Goal: Transaction & Acquisition: Purchase product/service

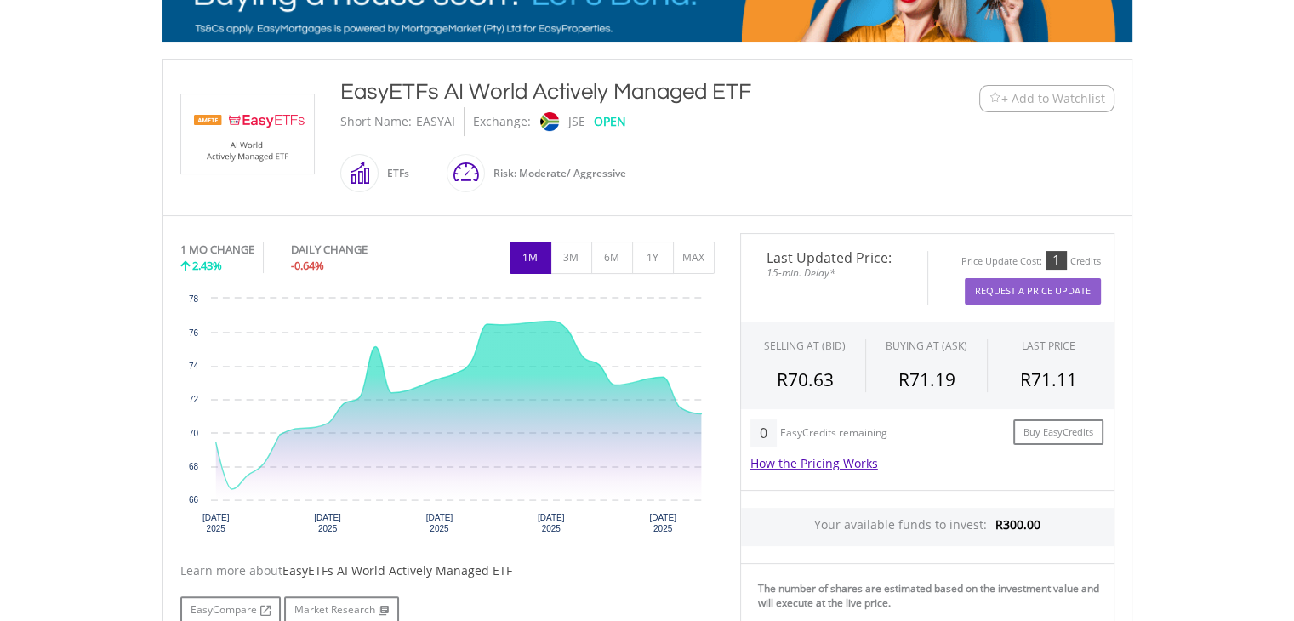
scroll to position [310, 0]
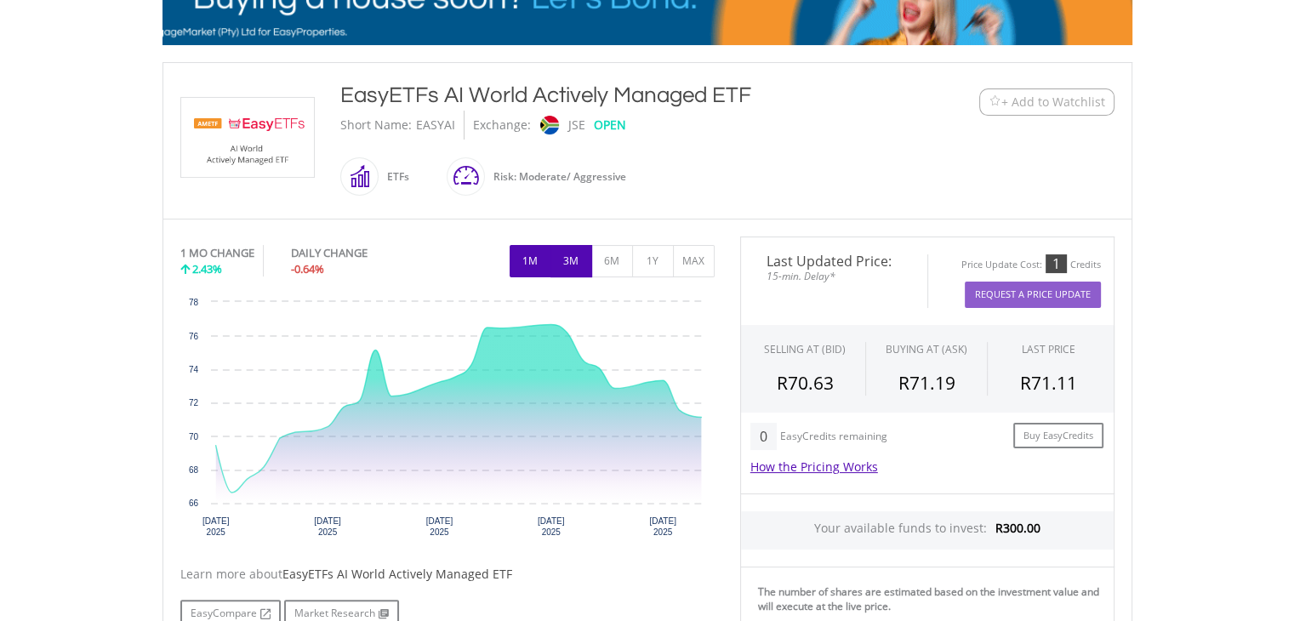
click at [575, 256] on button "3M" at bounding box center [572, 261] width 42 height 32
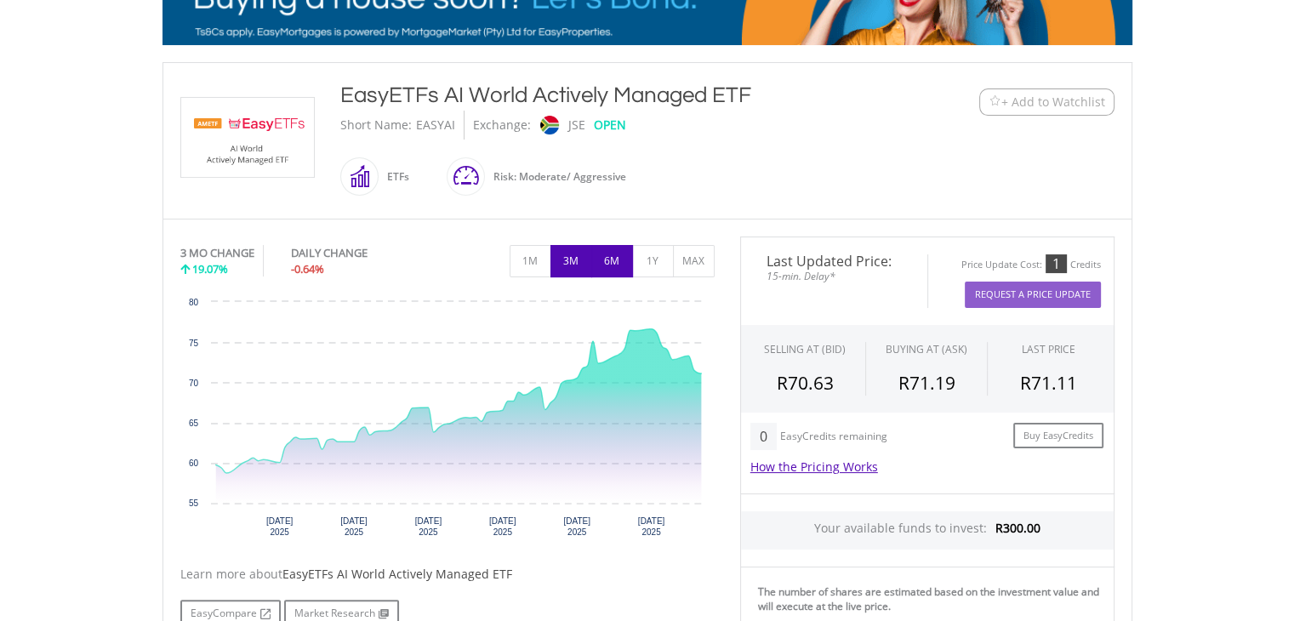
click at [613, 267] on button "6M" at bounding box center [612, 261] width 42 height 32
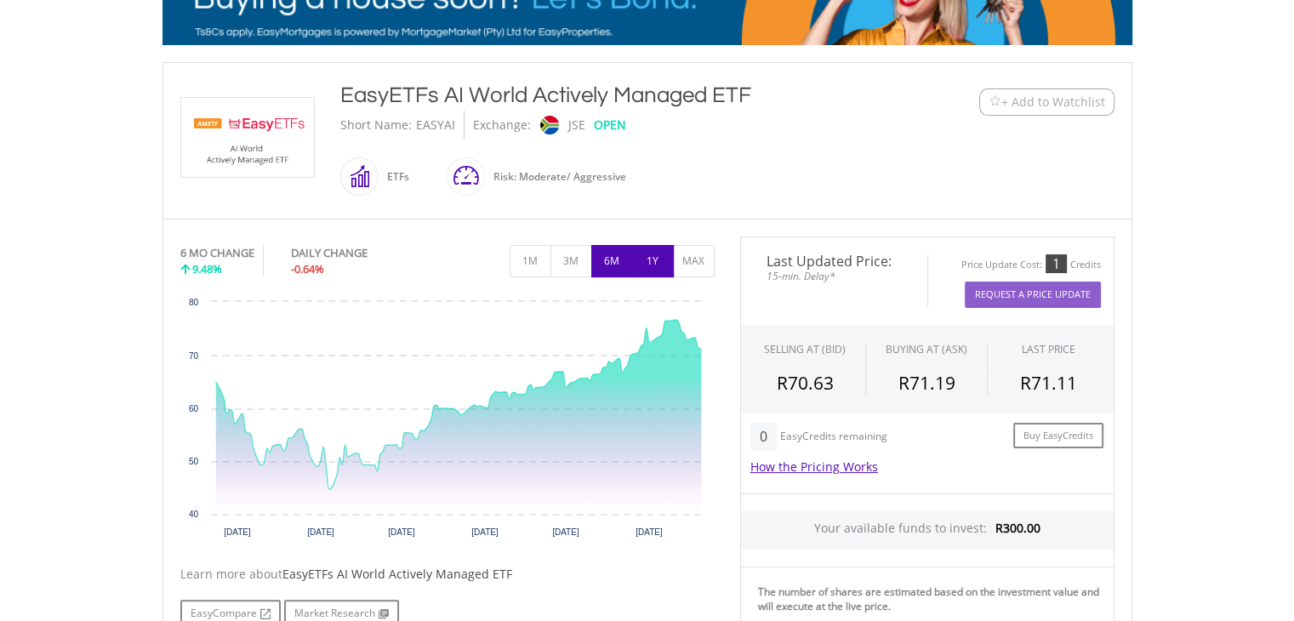
click at [657, 256] on button "1Y" at bounding box center [653, 261] width 42 height 32
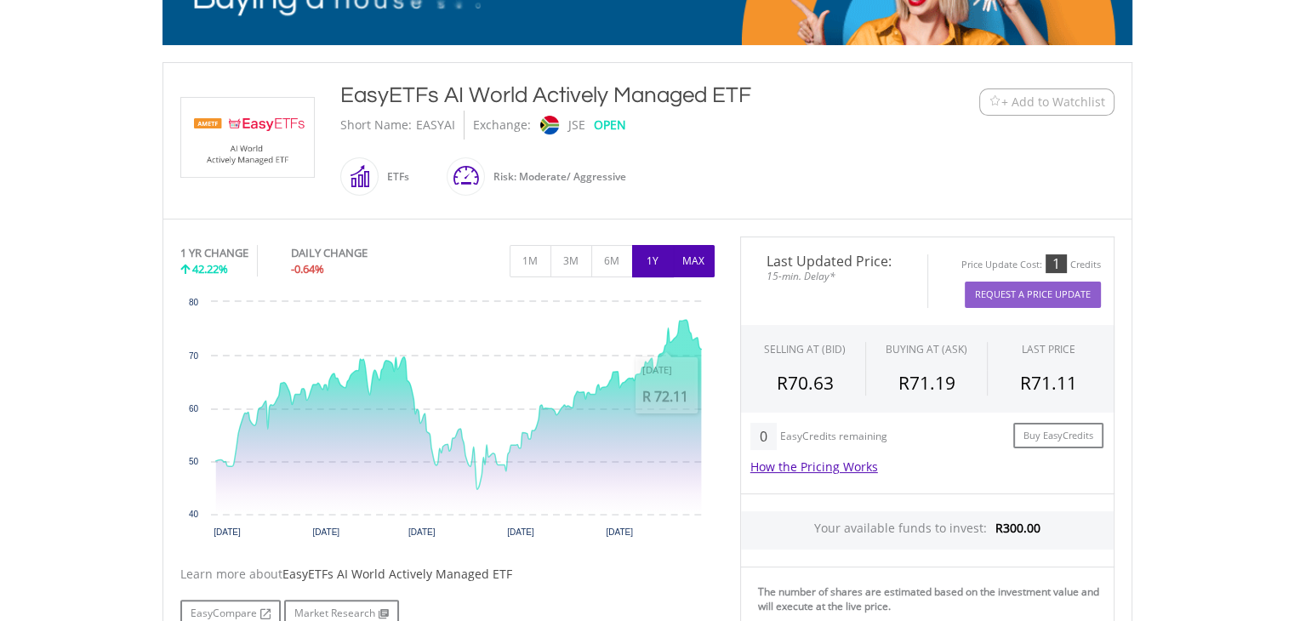
click at [701, 260] on button "MAX" at bounding box center [694, 261] width 42 height 32
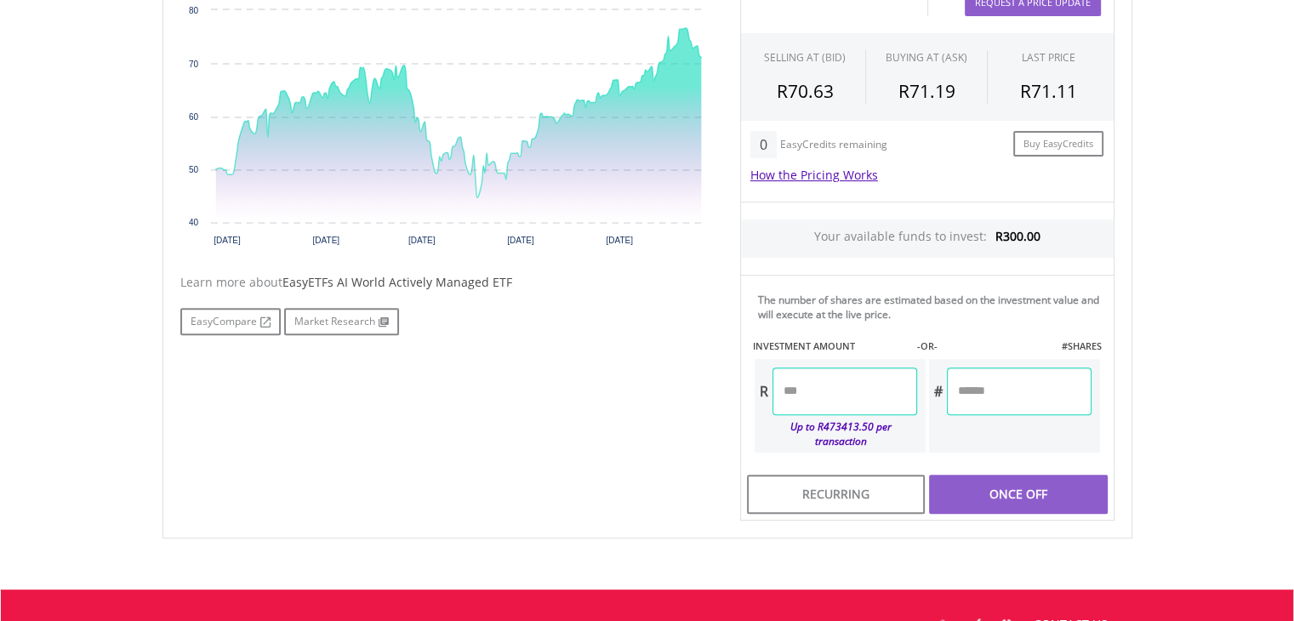
scroll to position [582, 0]
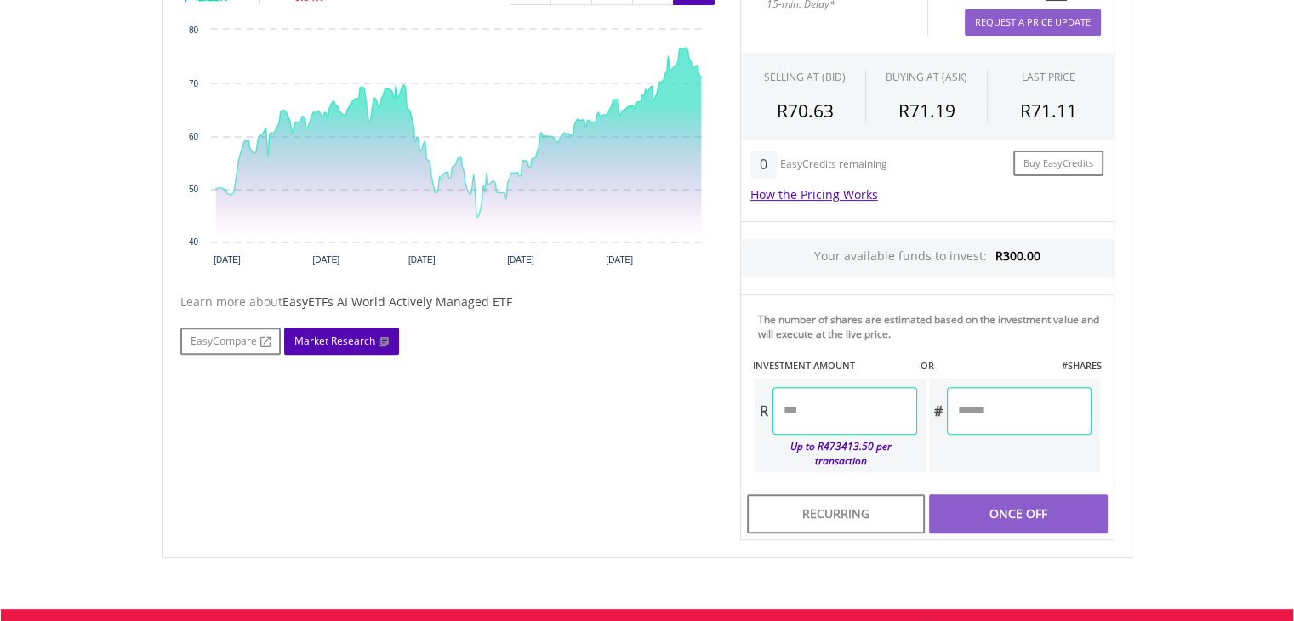
click at [328, 341] on link "Market Research" at bounding box center [341, 341] width 115 height 27
click at [246, 335] on link "EasyCompare" at bounding box center [230, 341] width 100 height 27
click at [812, 425] on input "number" at bounding box center [845, 411] width 145 height 48
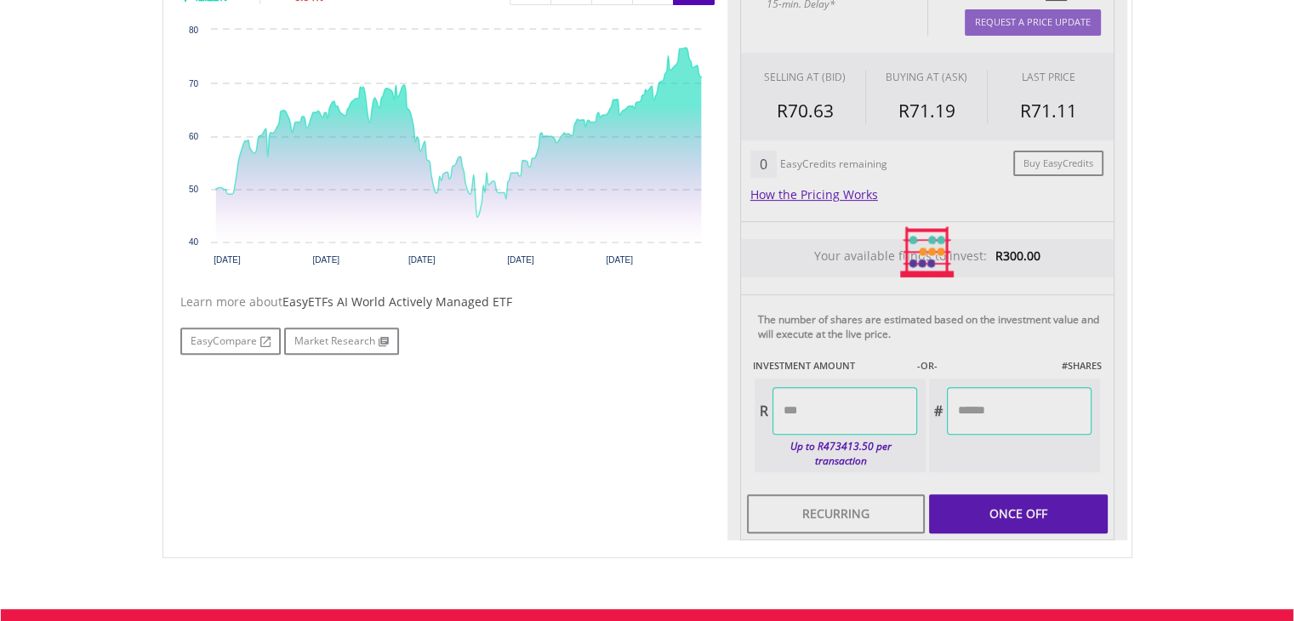
click at [1058, 417] on div "Last Updated Price: 15-min. Delay* Price Update Cost: 1 Credits Request A Price…" at bounding box center [927, 252] width 400 height 577
type input "******"
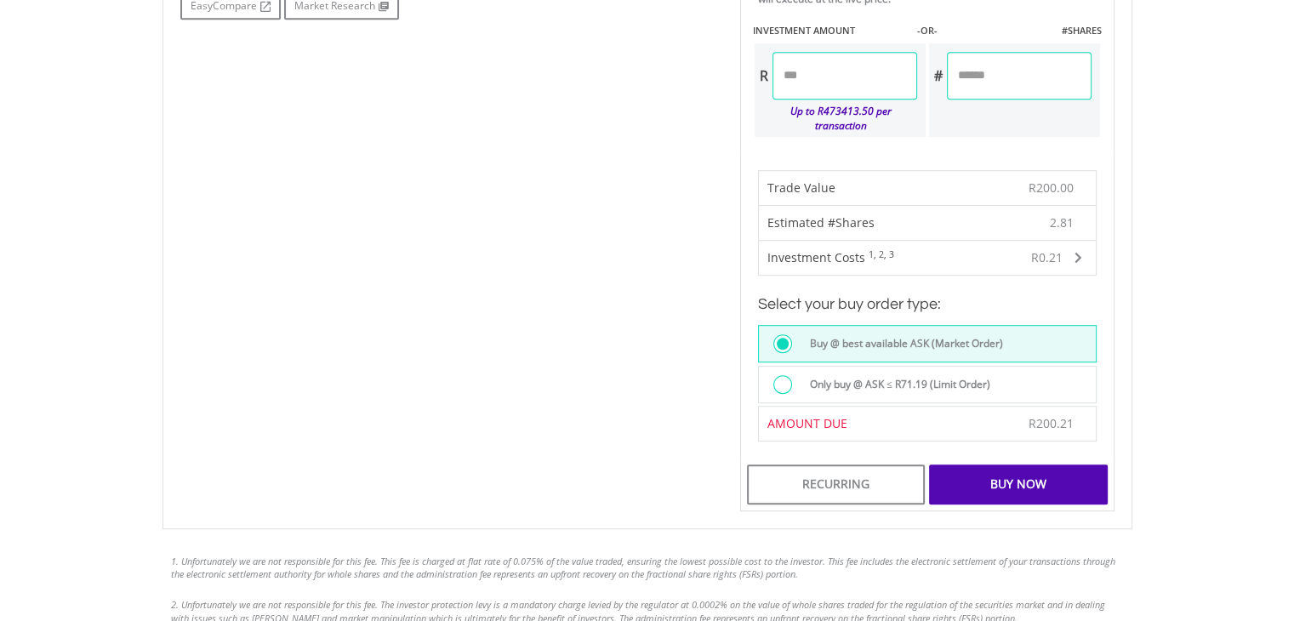
scroll to position [940, 0]
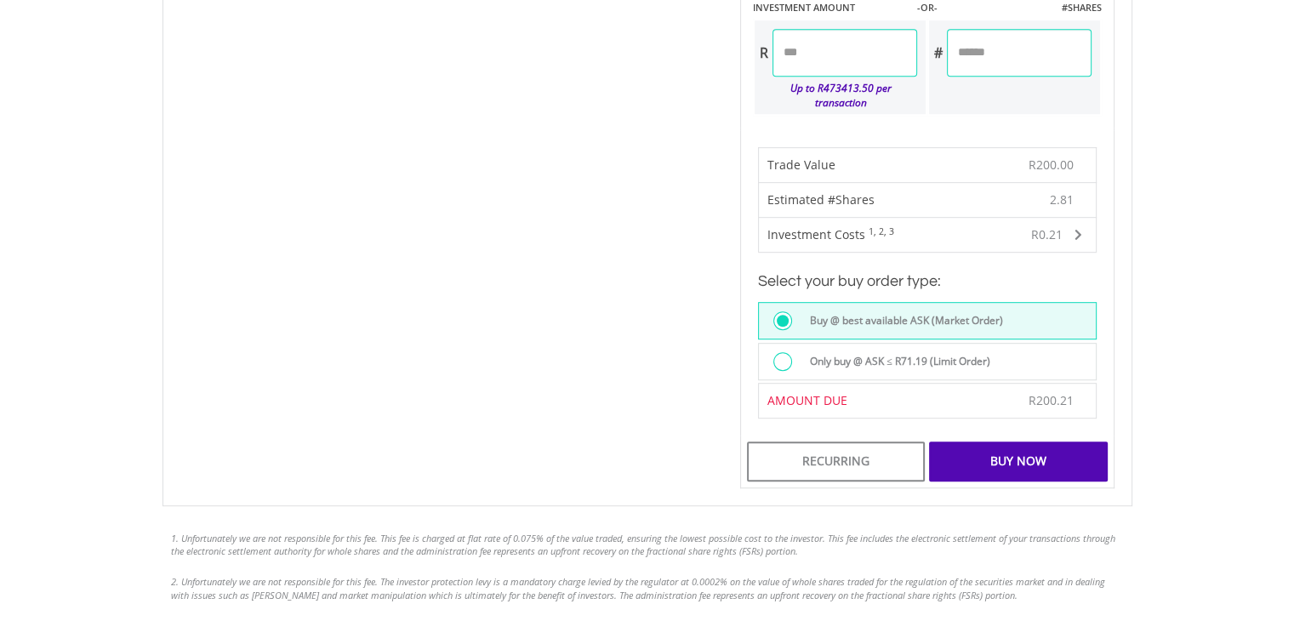
click at [1042, 452] on div "Buy Now" at bounding box center [1018, 461] width 178 height 39
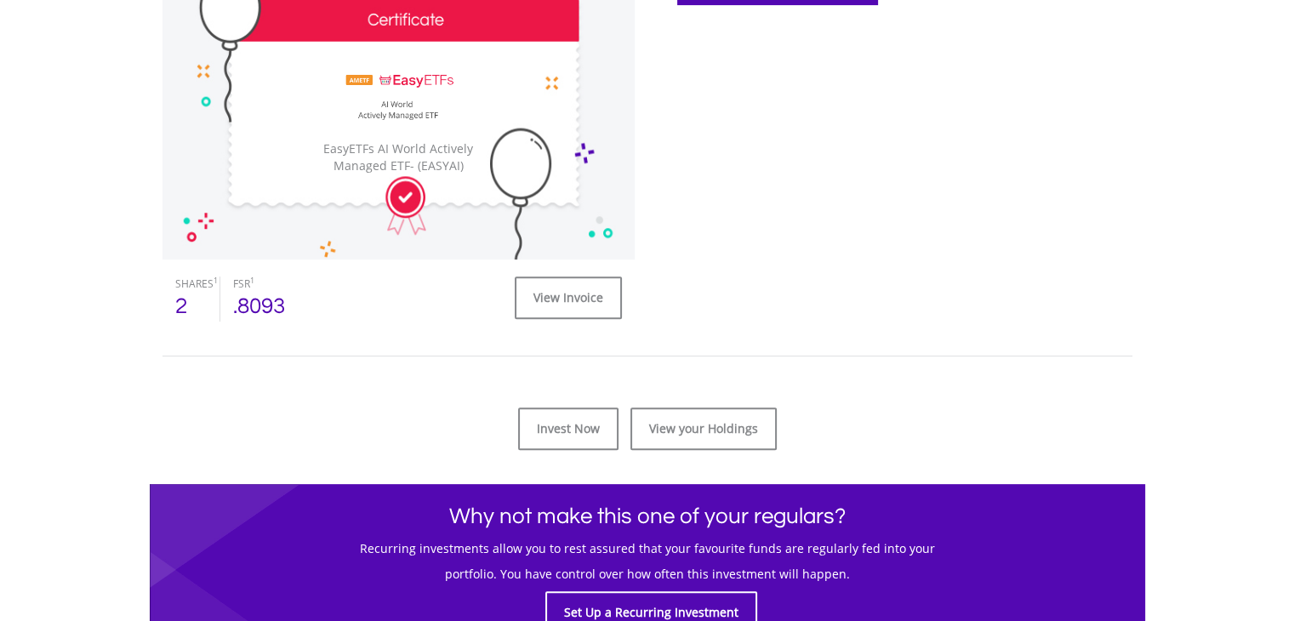
scroll to position [595, 0]
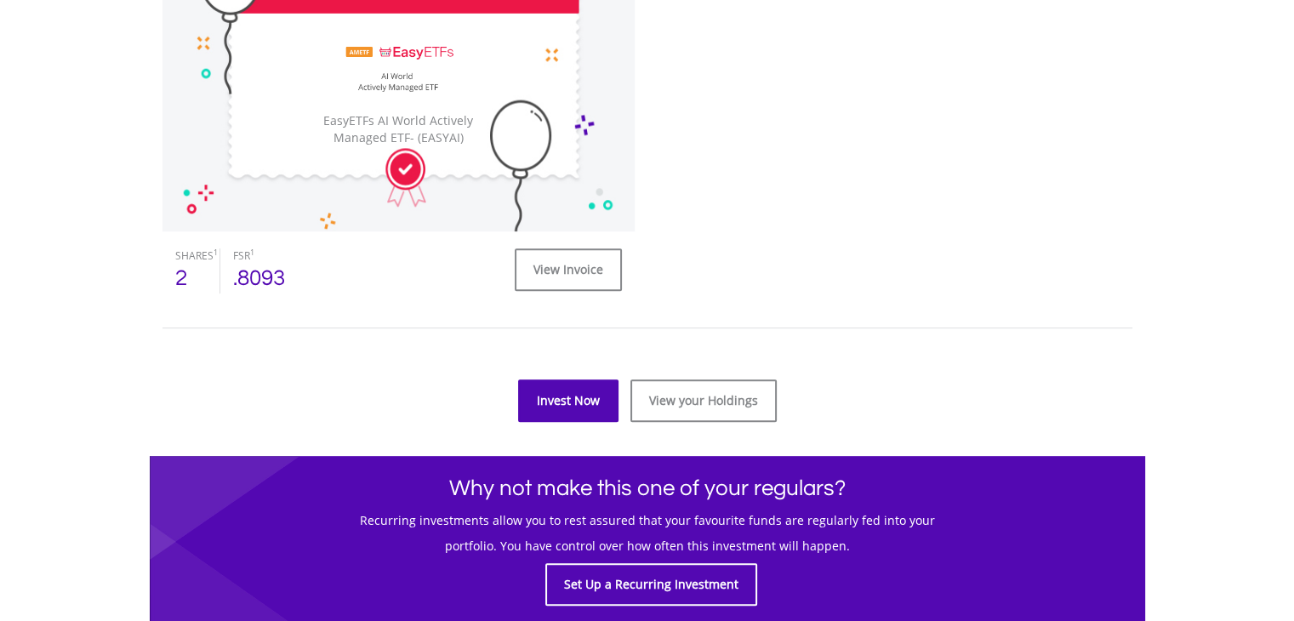
click at [558, 408] on link "Invest Now" at bounding box center [568, 400] width 100 height 43
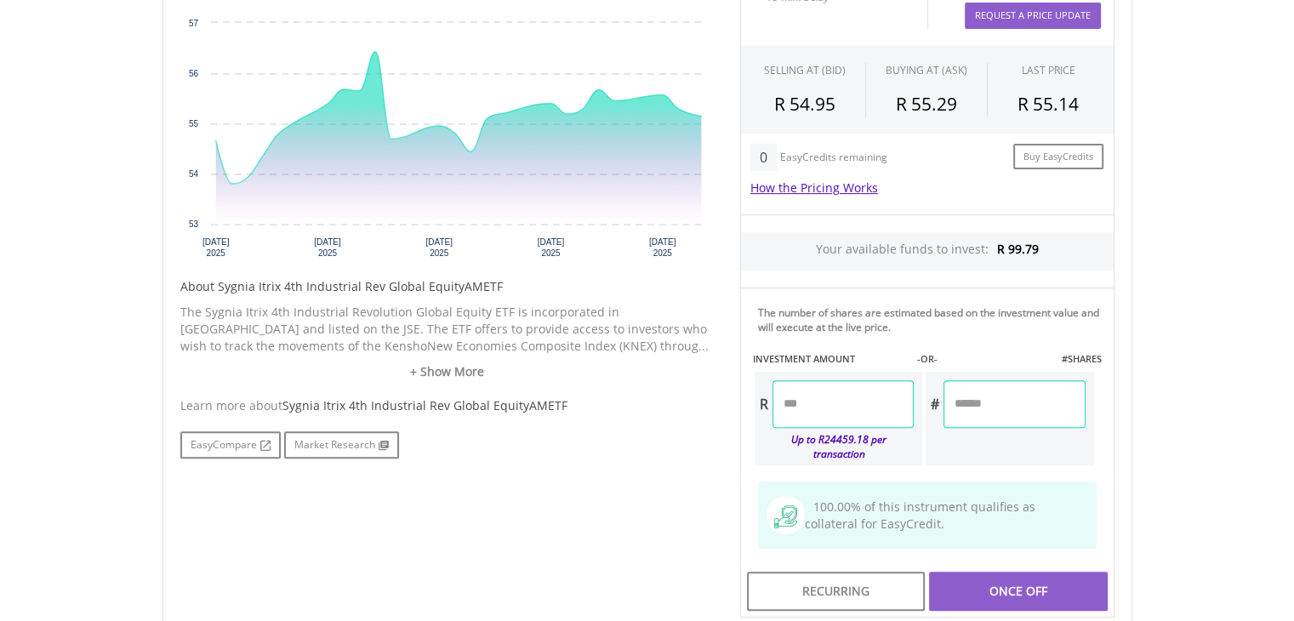
scroll to position [582, 0]
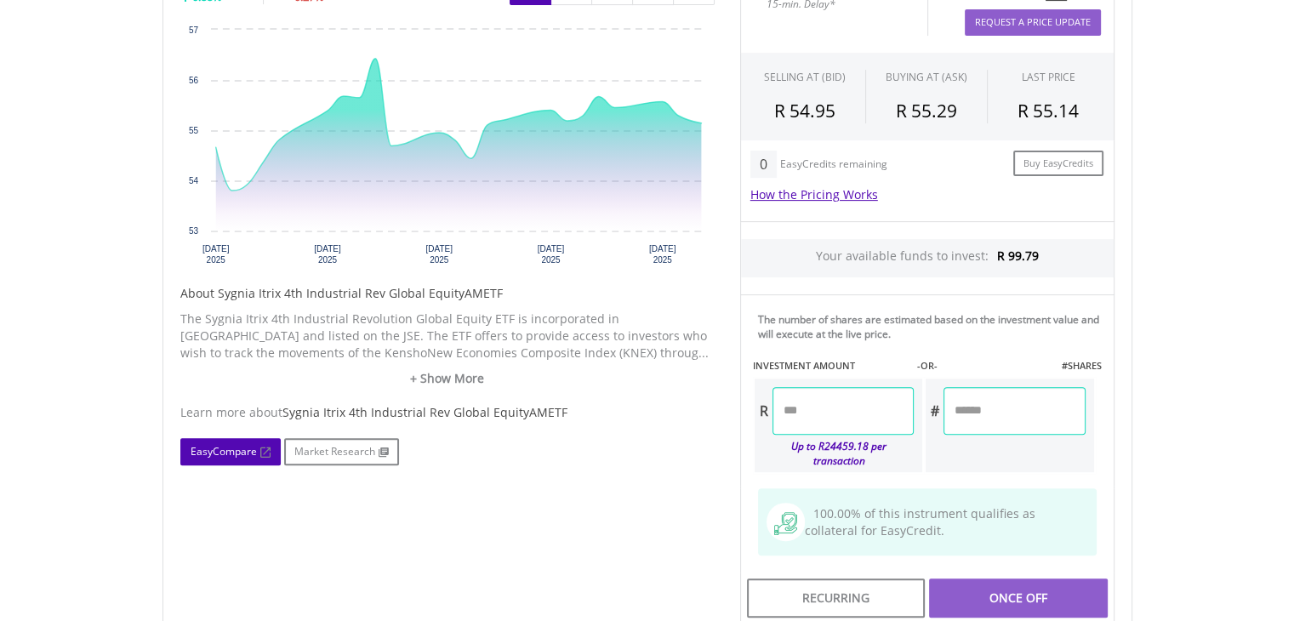
click at [254, 450] on link "EasyCompare" at bounding box center [230, 451] width 100 height 27
click at [881, 392] on input "number" at bounding box center [843, 411] width 141 height 48
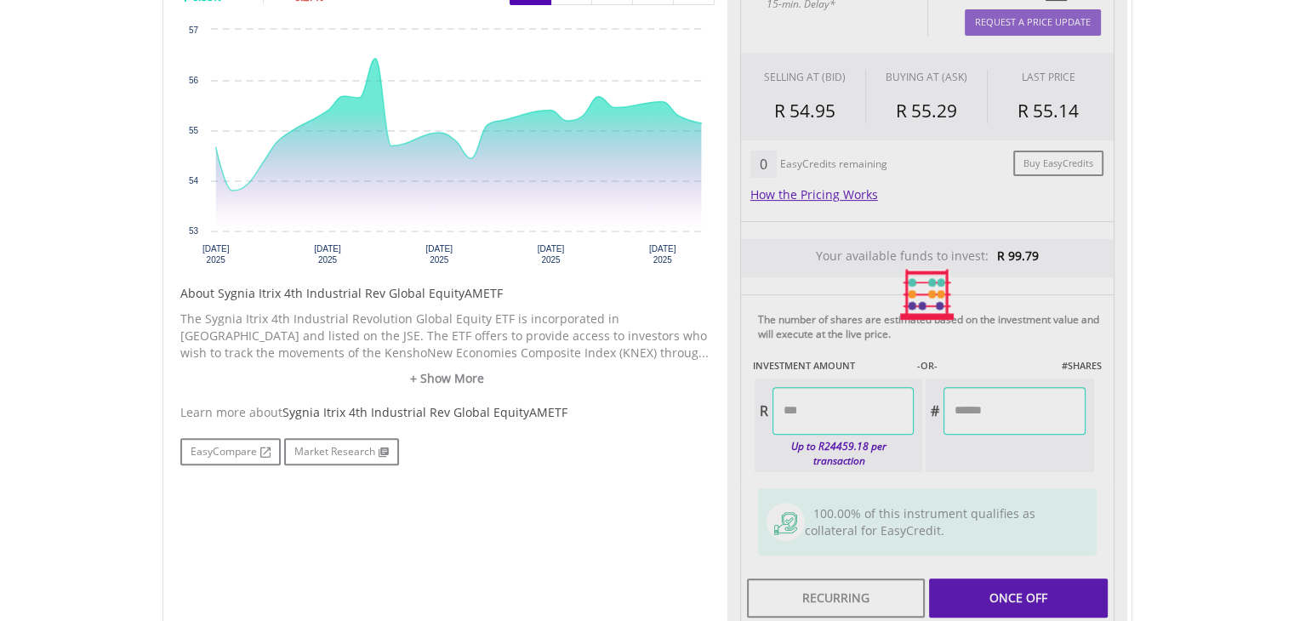
click at [1000, 422] on div "Last Updated Price: 15-min. Delay* Price Update Cost: 2 Credits Request A Price…" at bounding box center [927, 294] width 400 height 661
type input "*****"
type input "******"
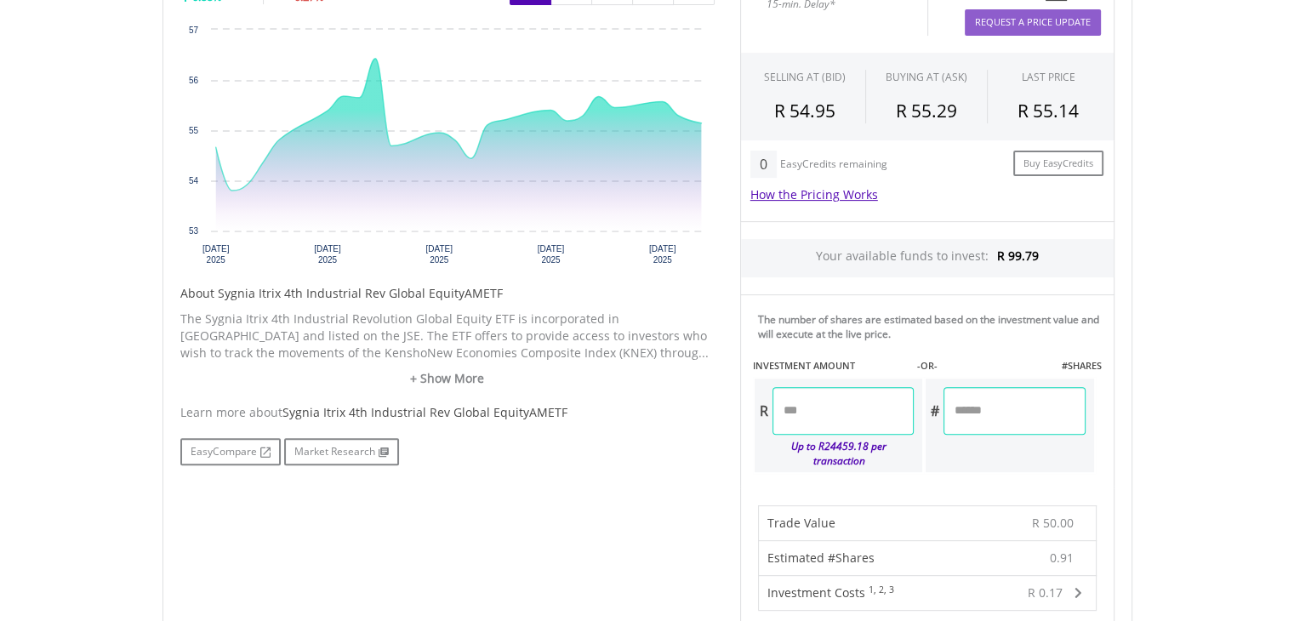
scroll to position [1125, 0]
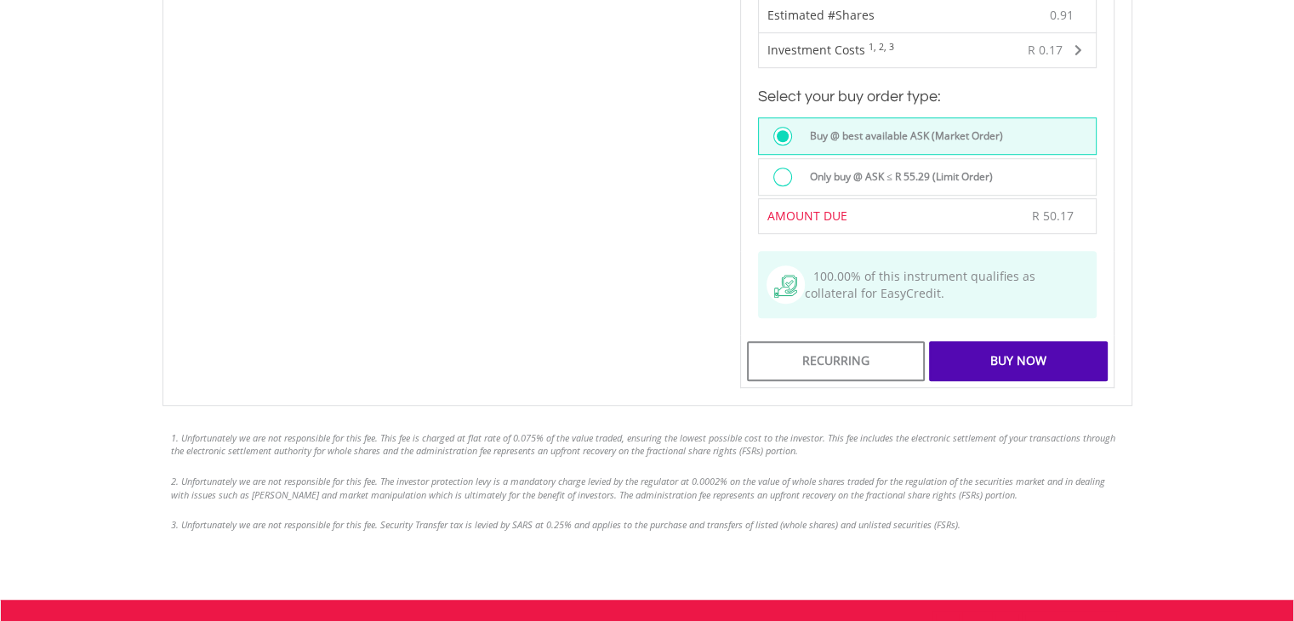
click at [1038, 341] on div "Buy Now" at bounding box center [1018, 360] width 178 height 39
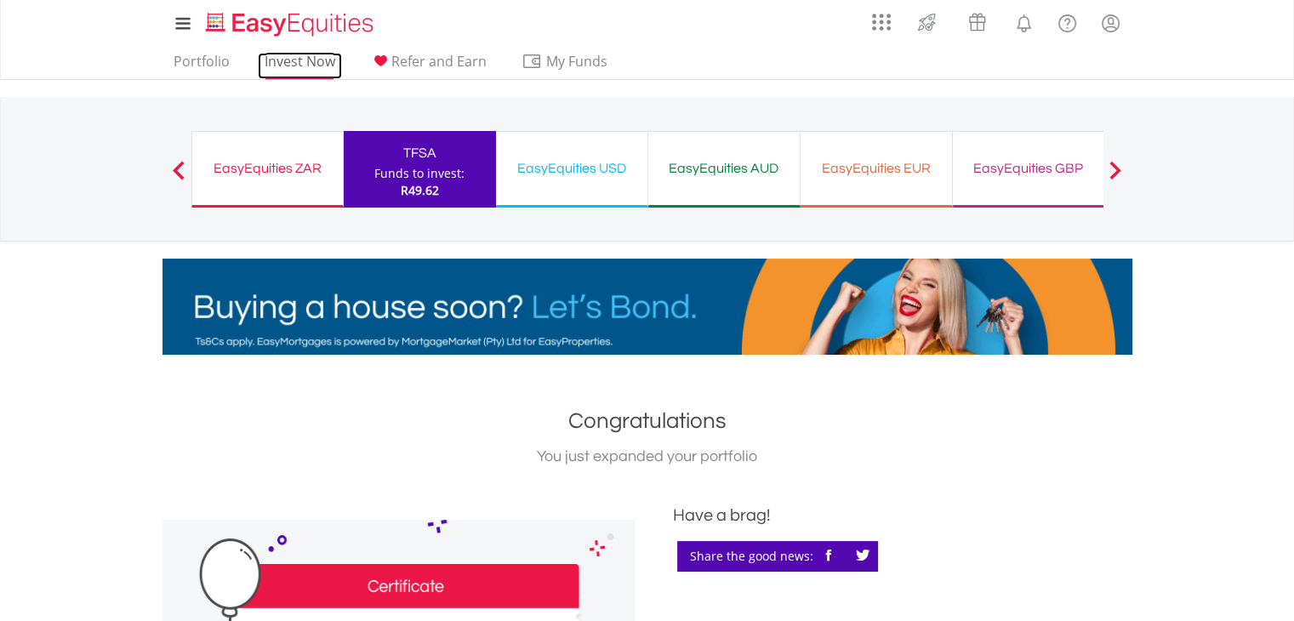
click at [310, 63] on link "Invest Now" at bounding box center [300, 66] width 84 height 26
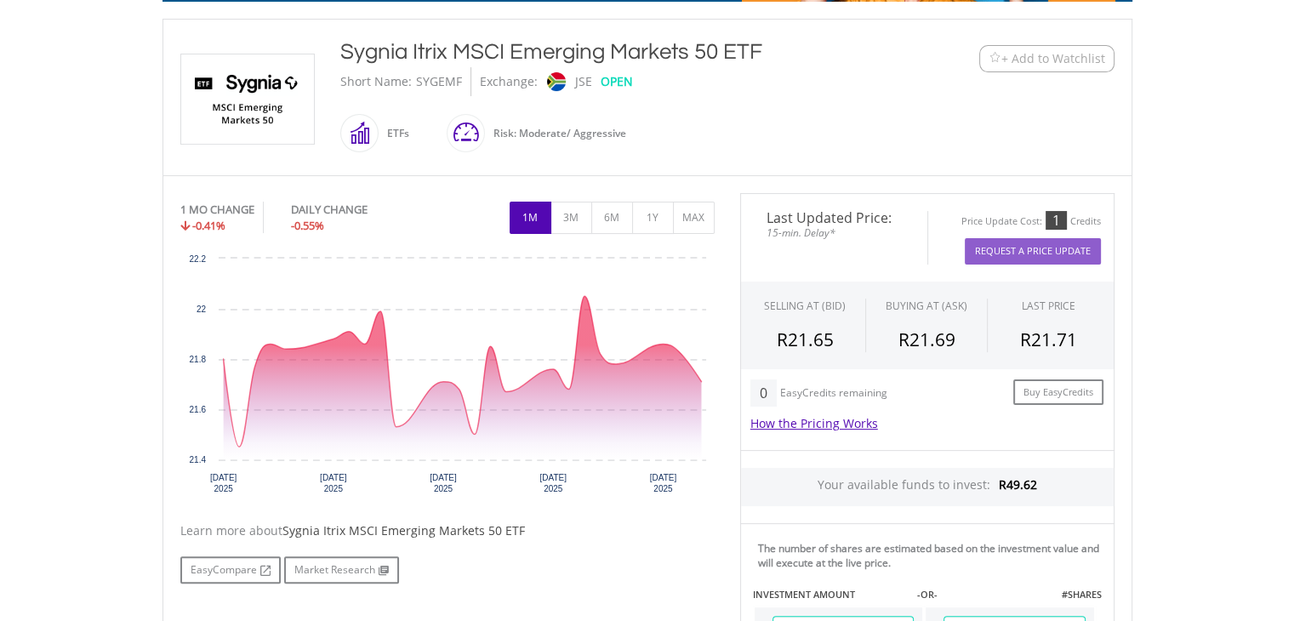
scroll to position [394, 0]
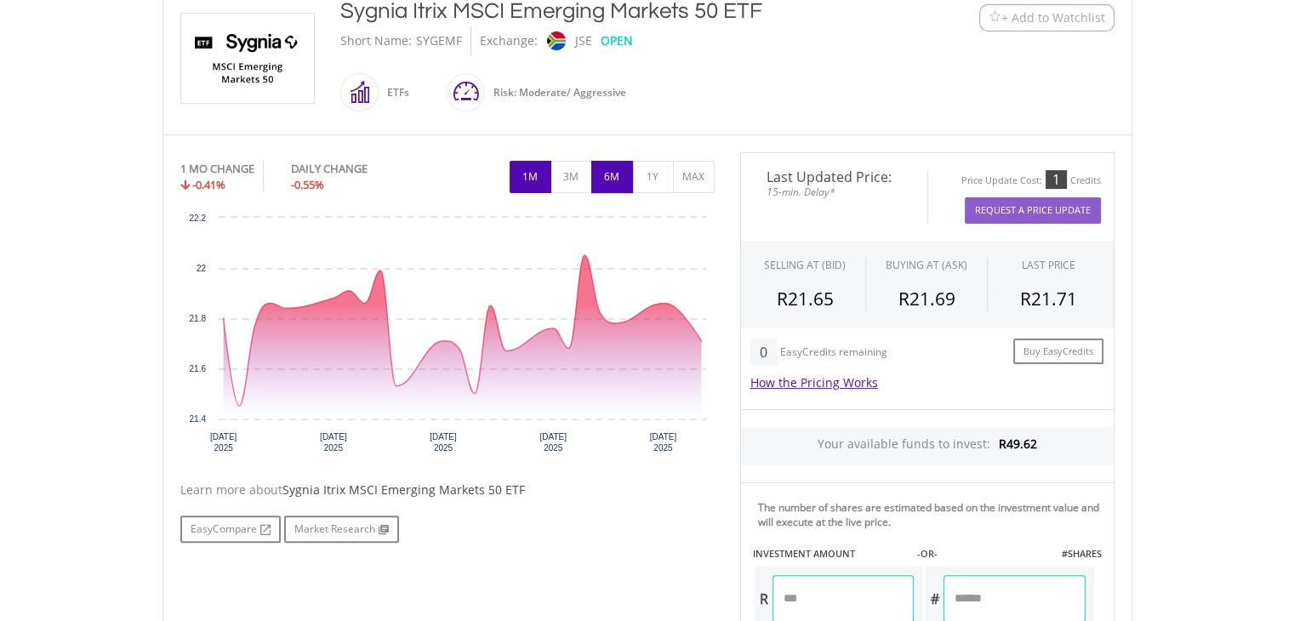
click at [613, 175] on button "6M" at bounding box center [612, 177] width 42 height 32
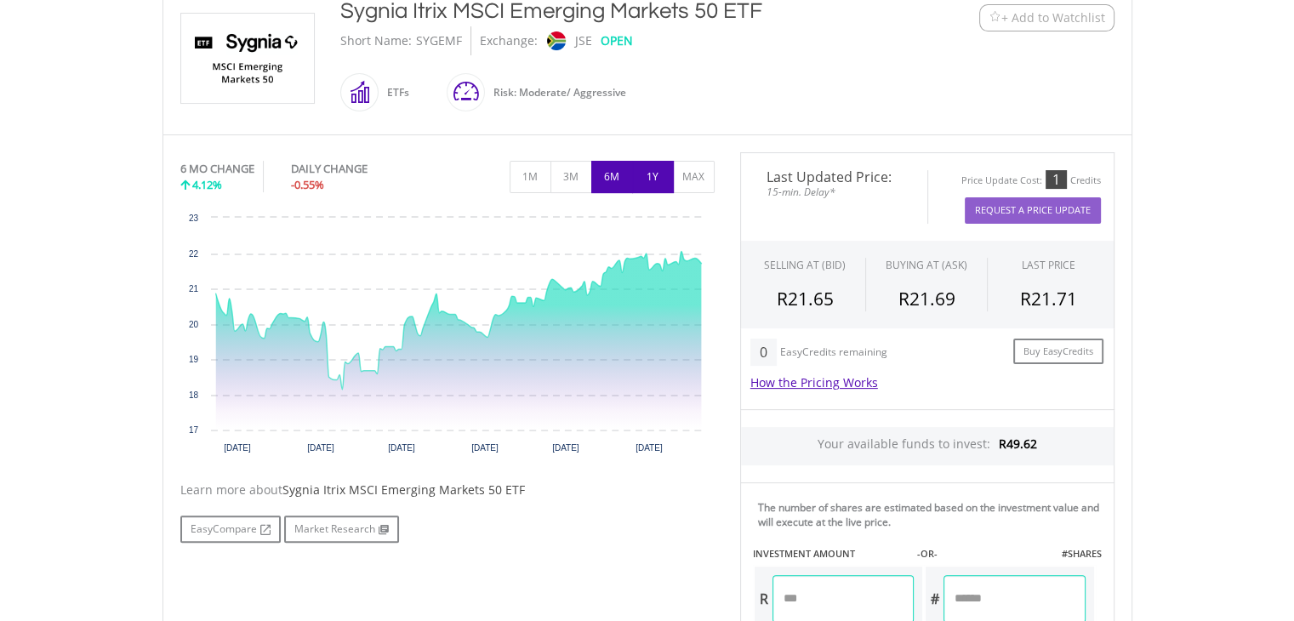
click at [659, 178] on button "1Y" at bounding box center [653, 177] width 42 height 32
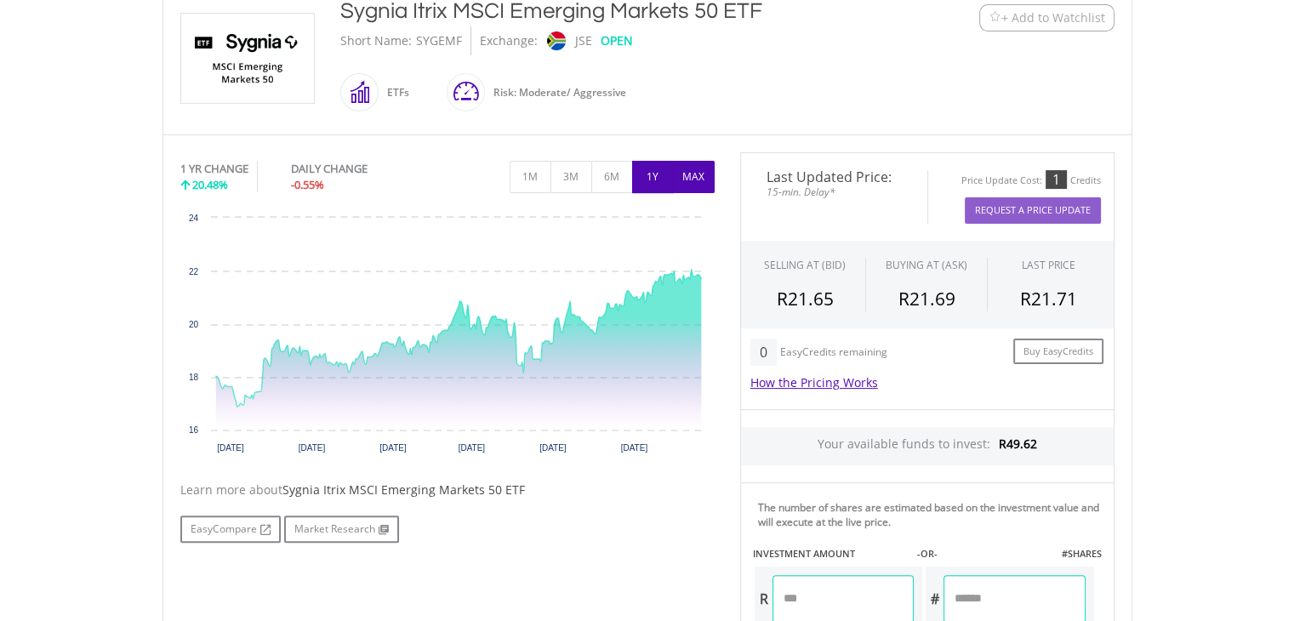
click at [688, 181] on button "MAX" at bounding box center [694, 177] width 42 height 32
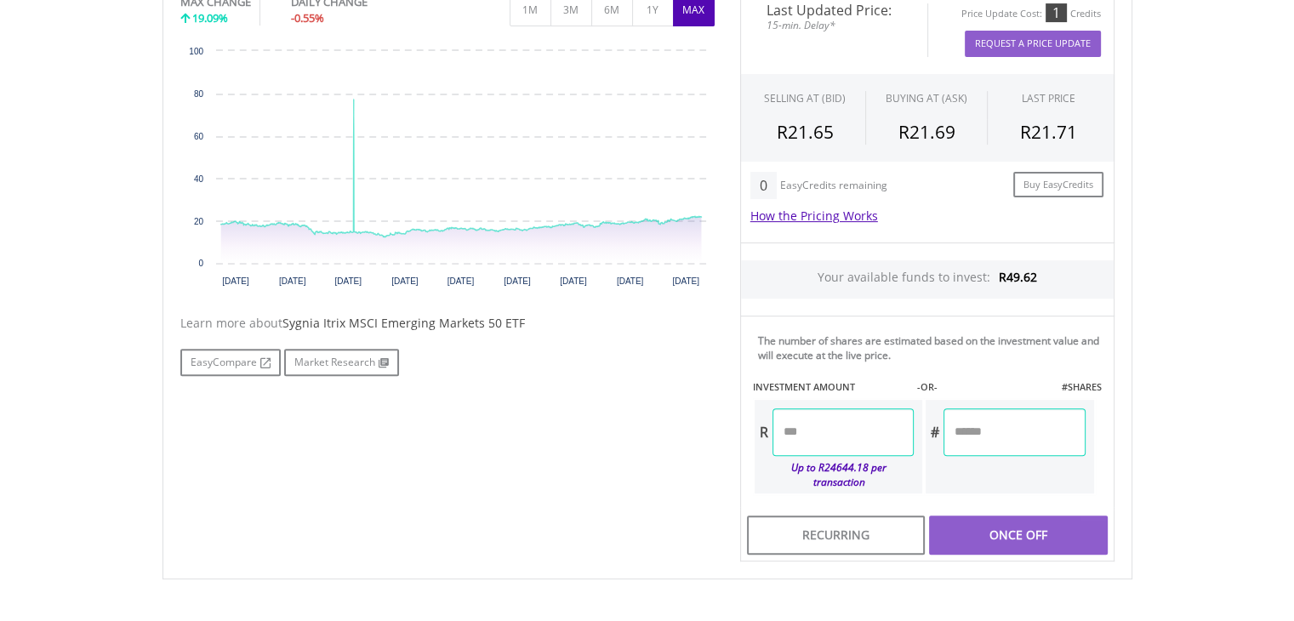
scroll to position [562, 0]
click at [252, 364] on link "EasyCompare" at bounding box center [230, 361] width 100 height 27
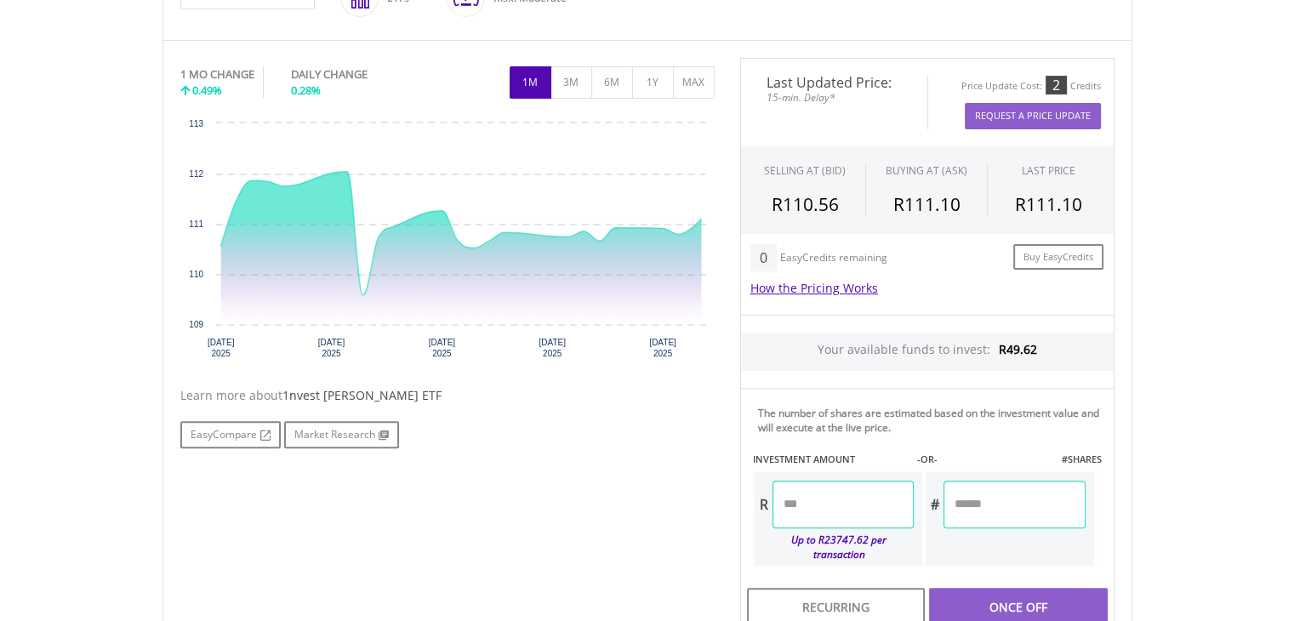
scroll to position [457, 0]
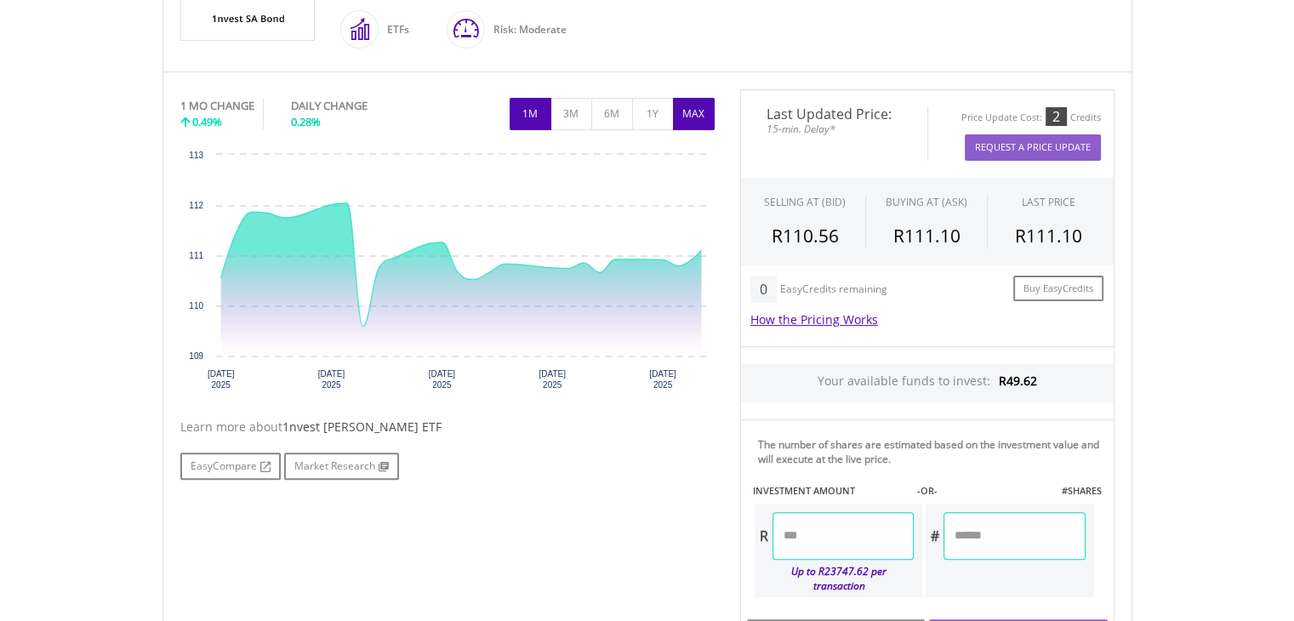
click at [707, 111] on button "MAX" at bounding box center [694, 114] width 42 height 32
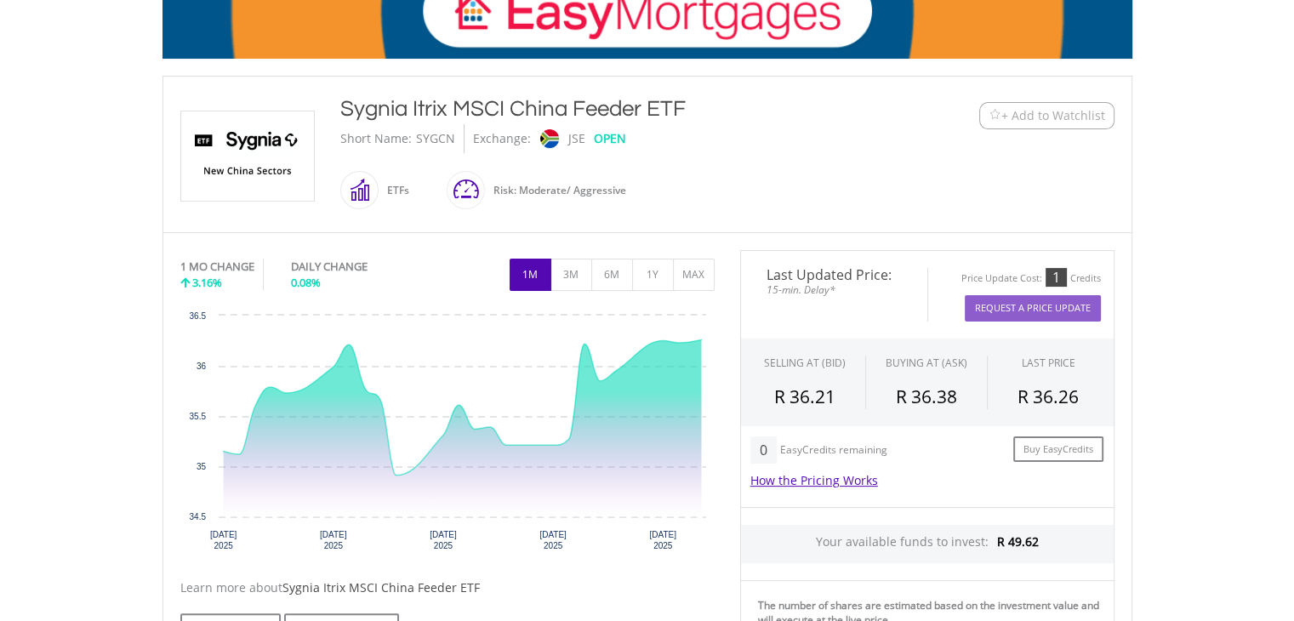
scroll to position [387, 0]
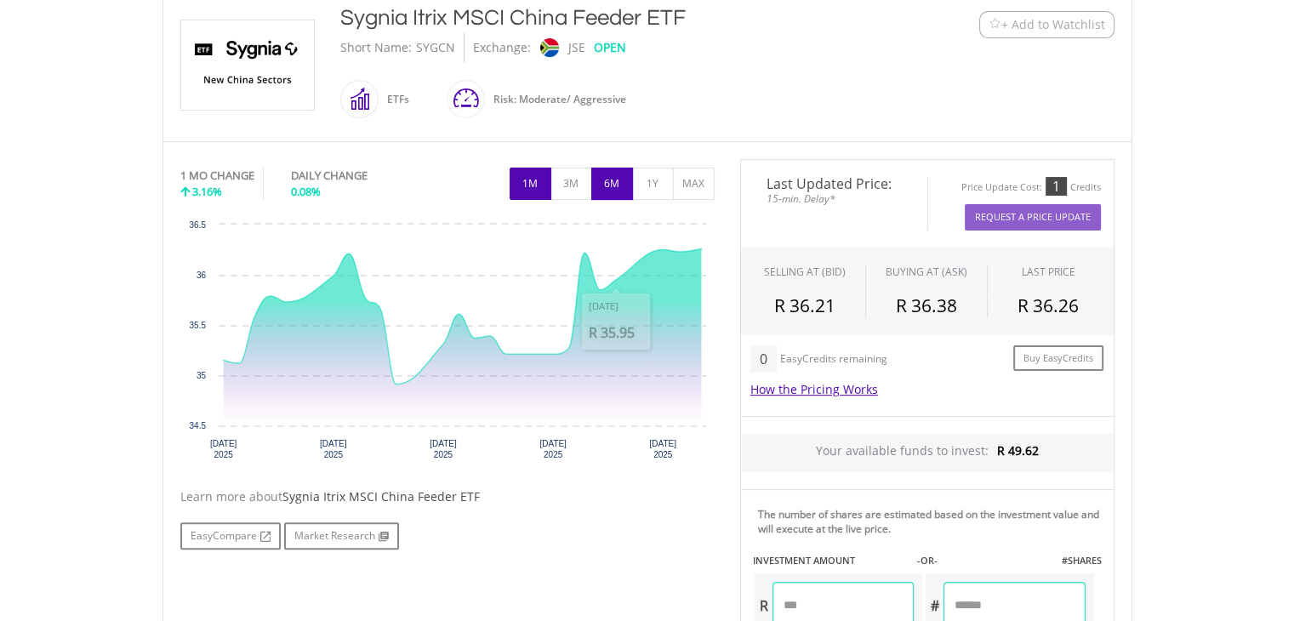
click at [625, 178] on button "6M" at bounding box center [612, 184] width 42 height 32
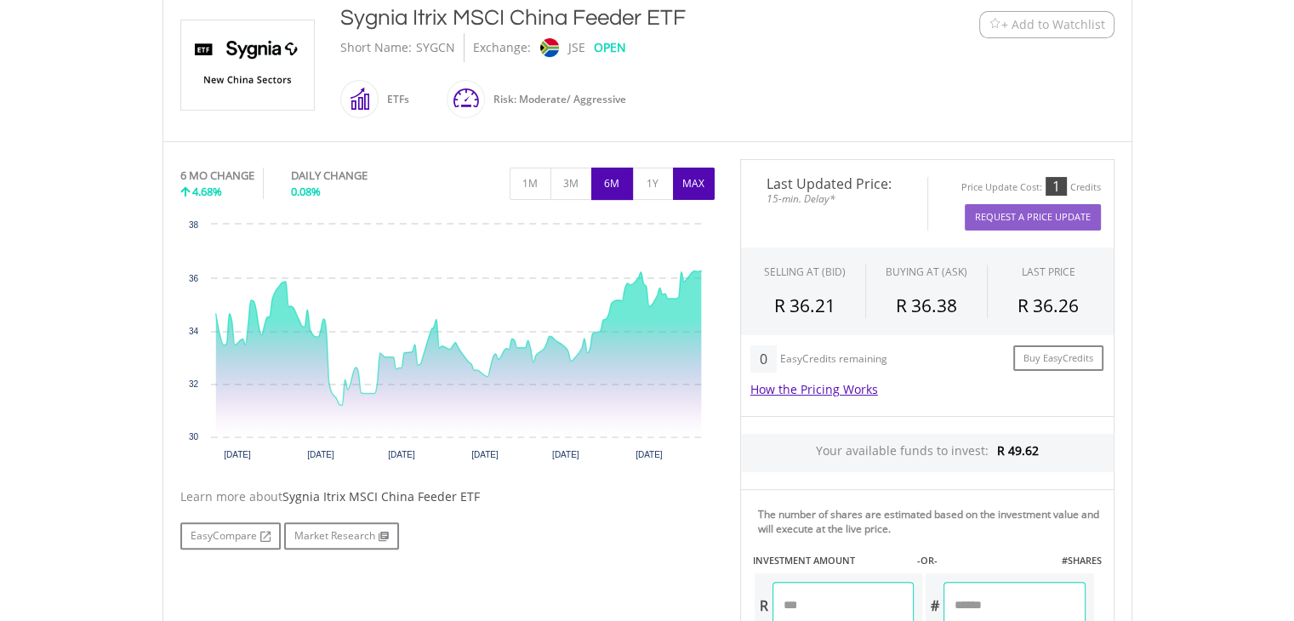
click at [691, 179] on button "MAX" at bounding box center [694, 184] width 42 height 32
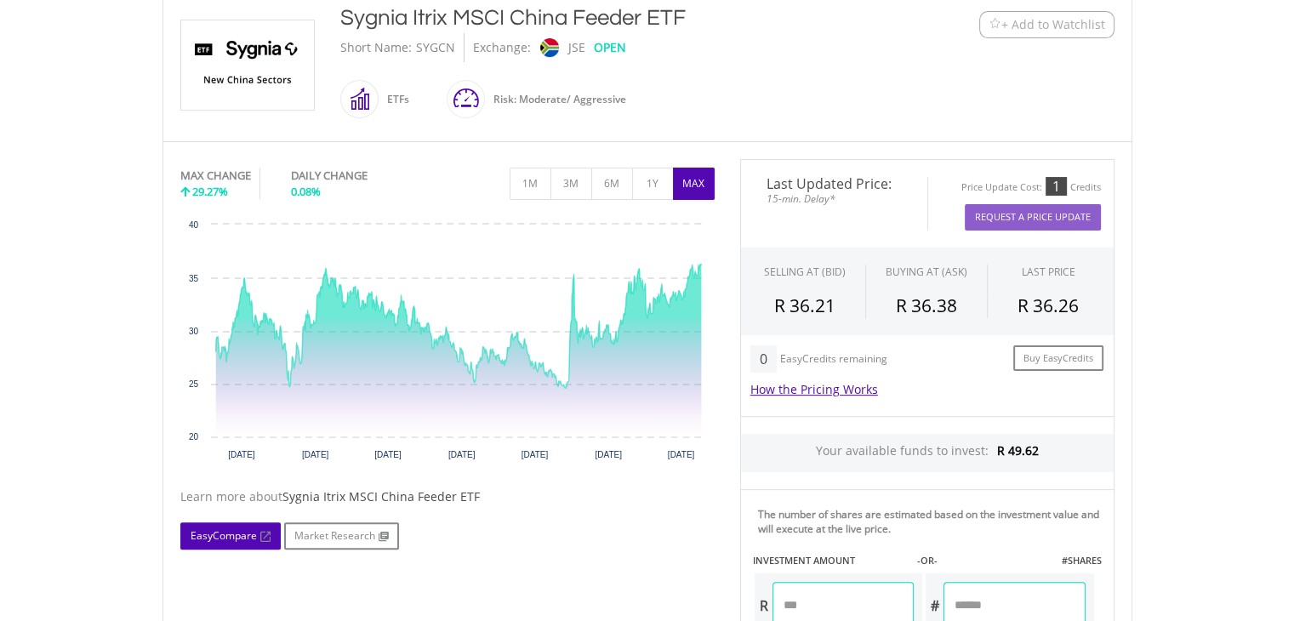
click at [236, 538] on link "EasyCompare" at bounding box center [230, 535] width 100 height 27
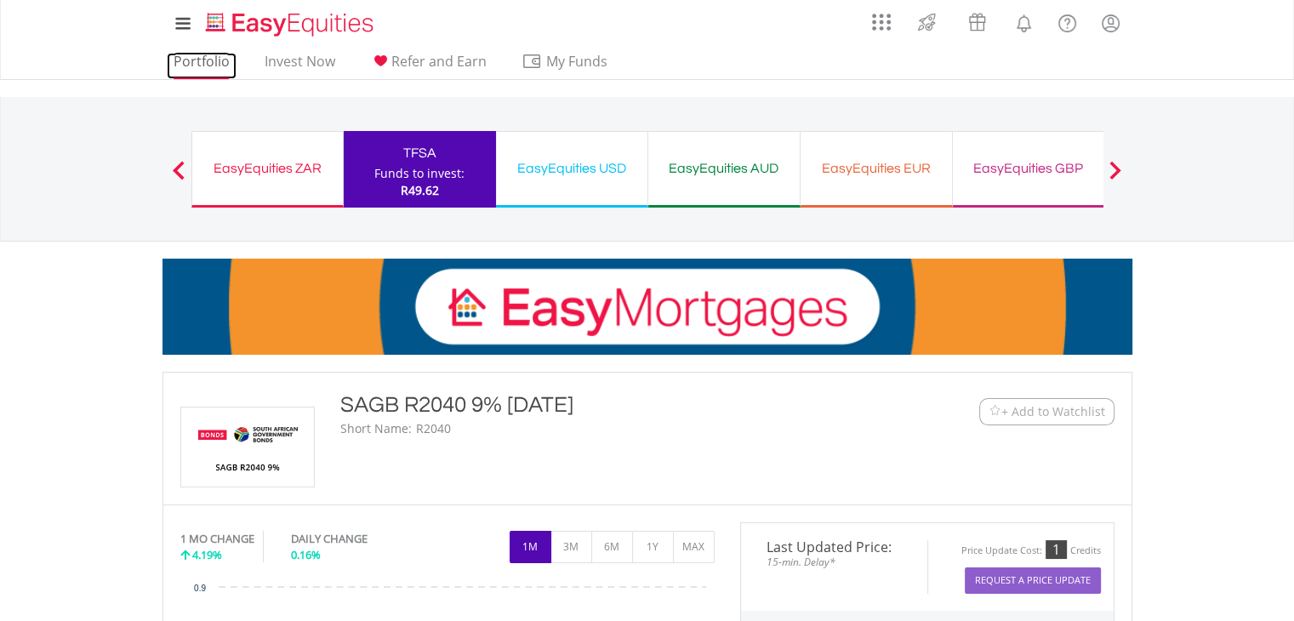
click at [229, 59] on link "Portfolio" at bounding box center [202, 66] width 70 height 26
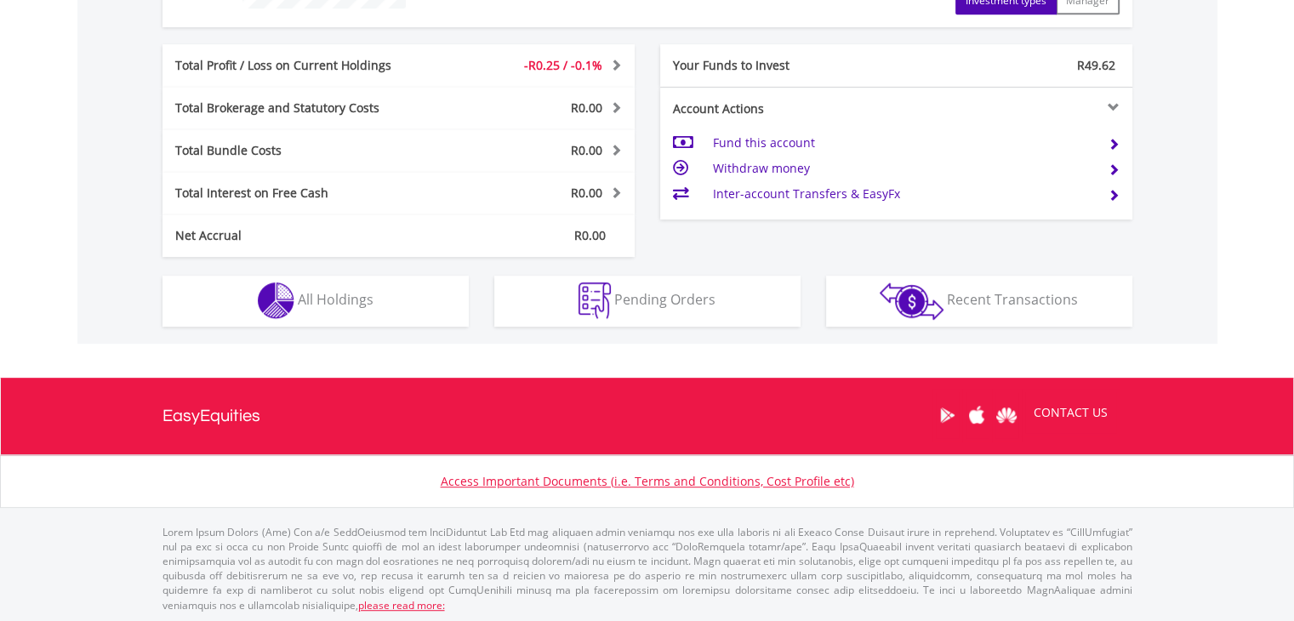
scroll to position [817, 0]
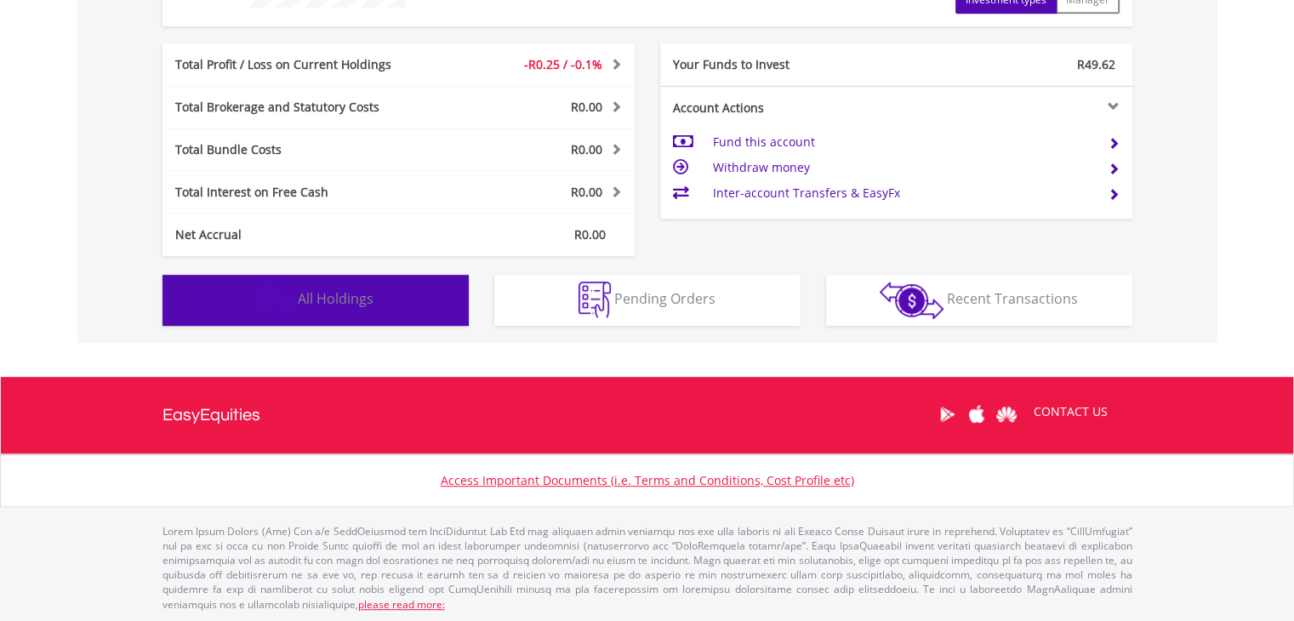
click at [414, 311] on button "Holdings All Holdings" at bounding box center [316, 300] width 306 height 51
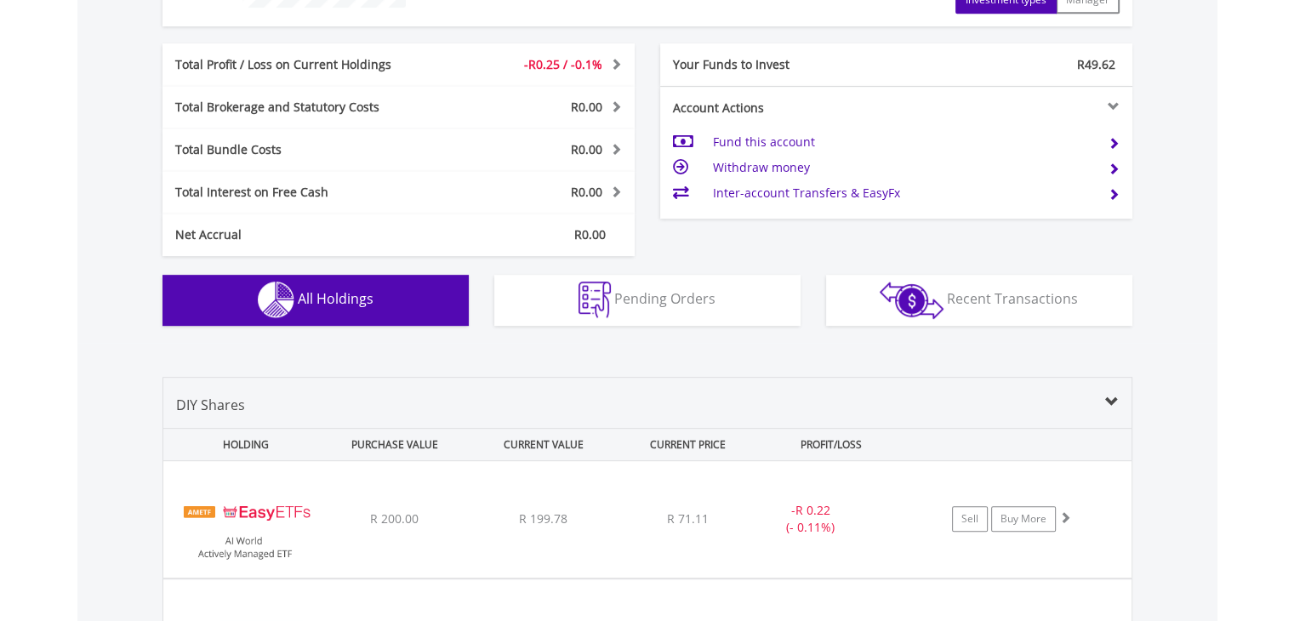
scroll to position [1192, 0]
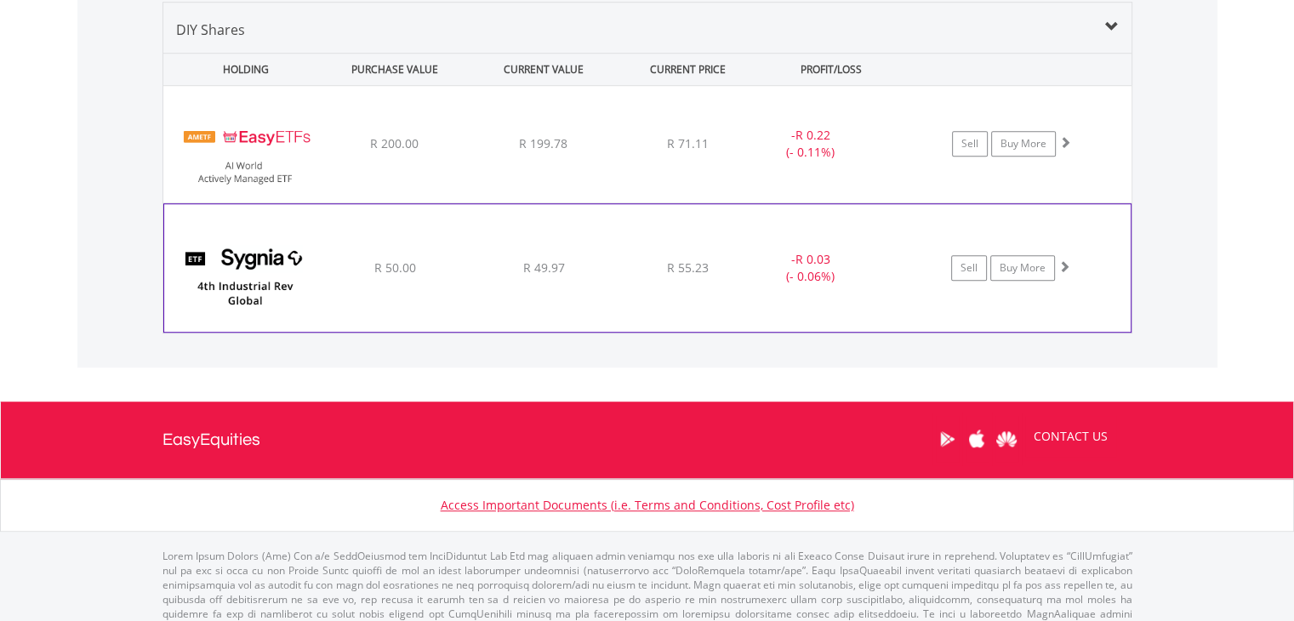
click at [490, 152] on div "R 49.97" at bounding box center [543, 143] width 145 height 17
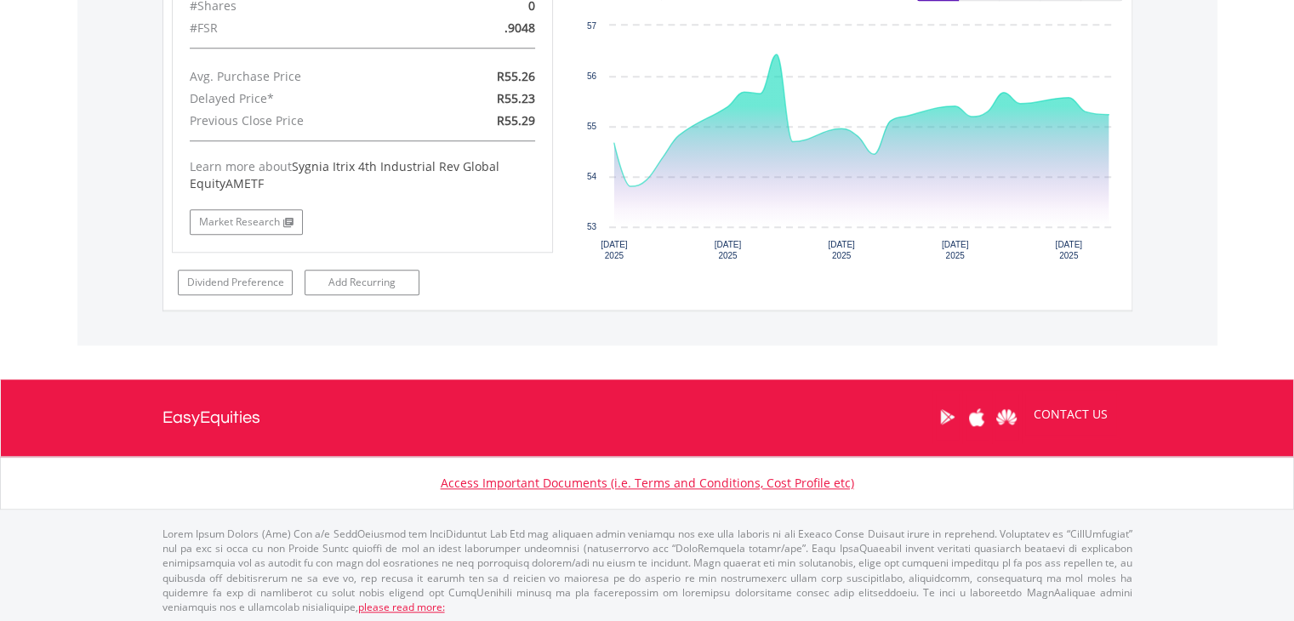
scroll to position [1036, 0]
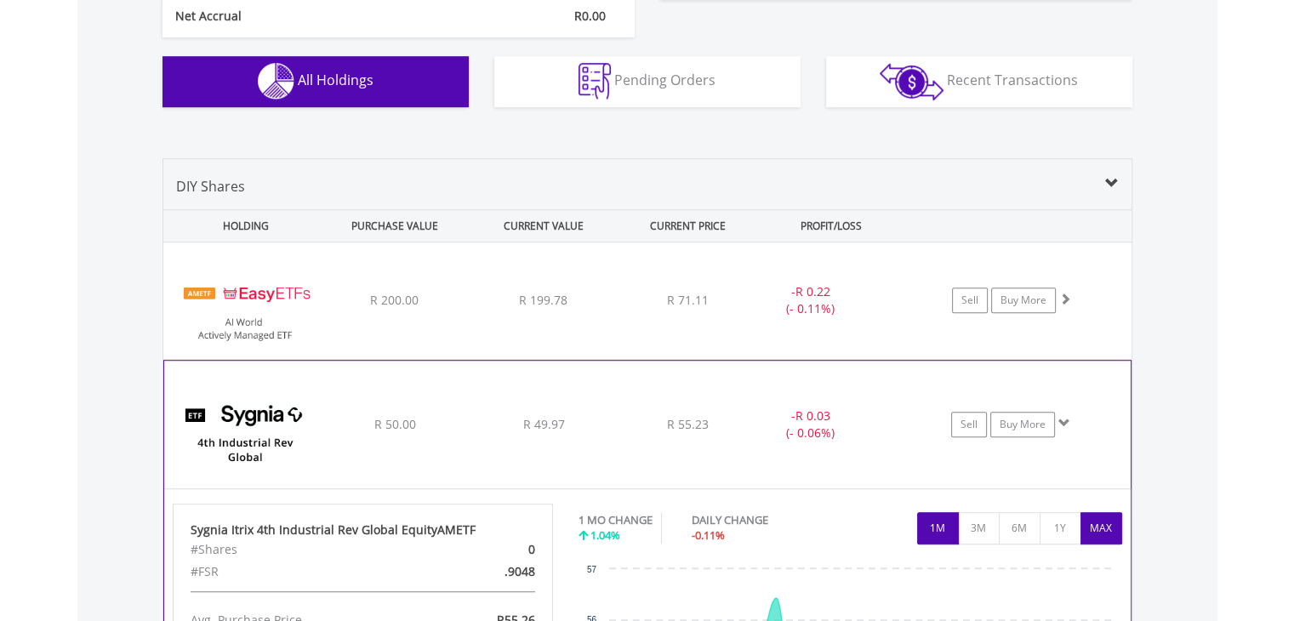
click at [1117, 525] on button "MAX" at bounding box center [1102, 528] width 42 height 32
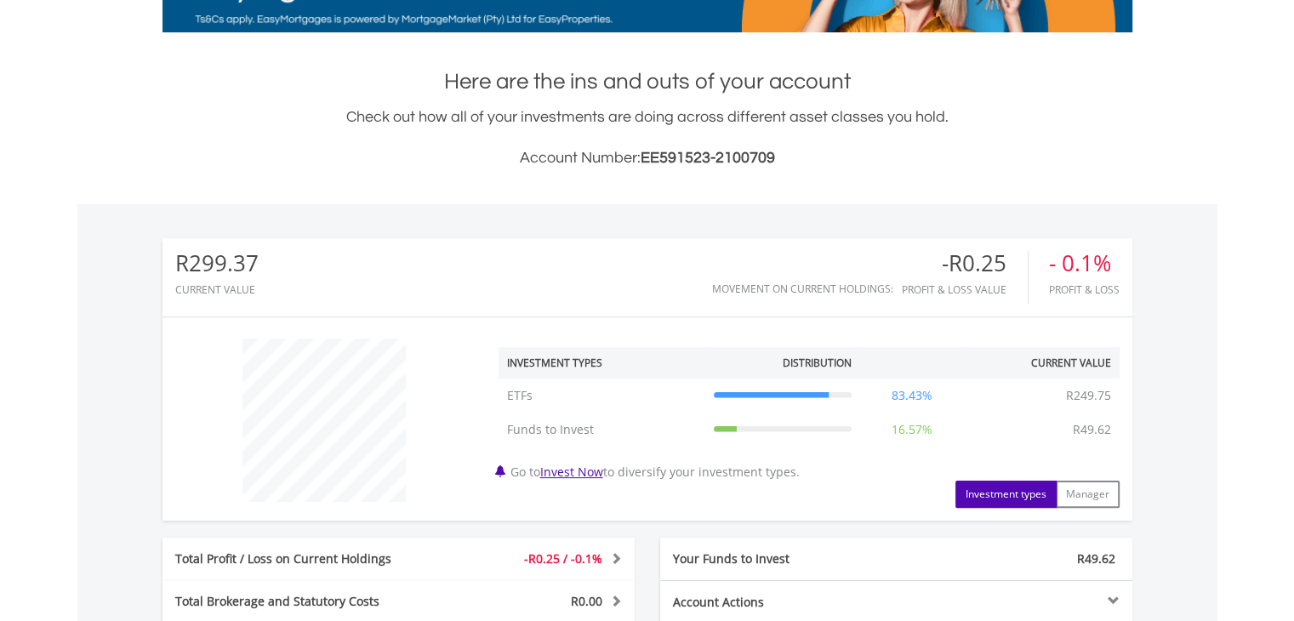
scroll to position [0, 0]
